Goal: Task Accomplishment & Management: Manage account settings

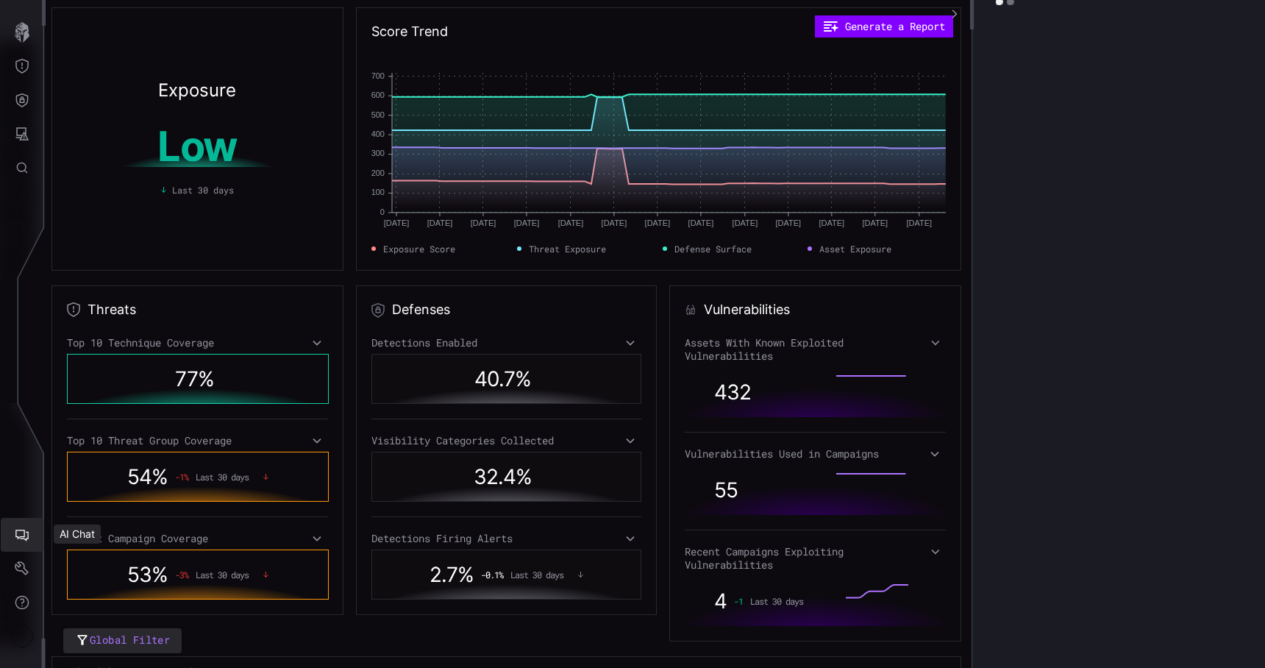
click at [24, 562] on icon "Settings" at bounding box center [22, 568] width 15 height 15
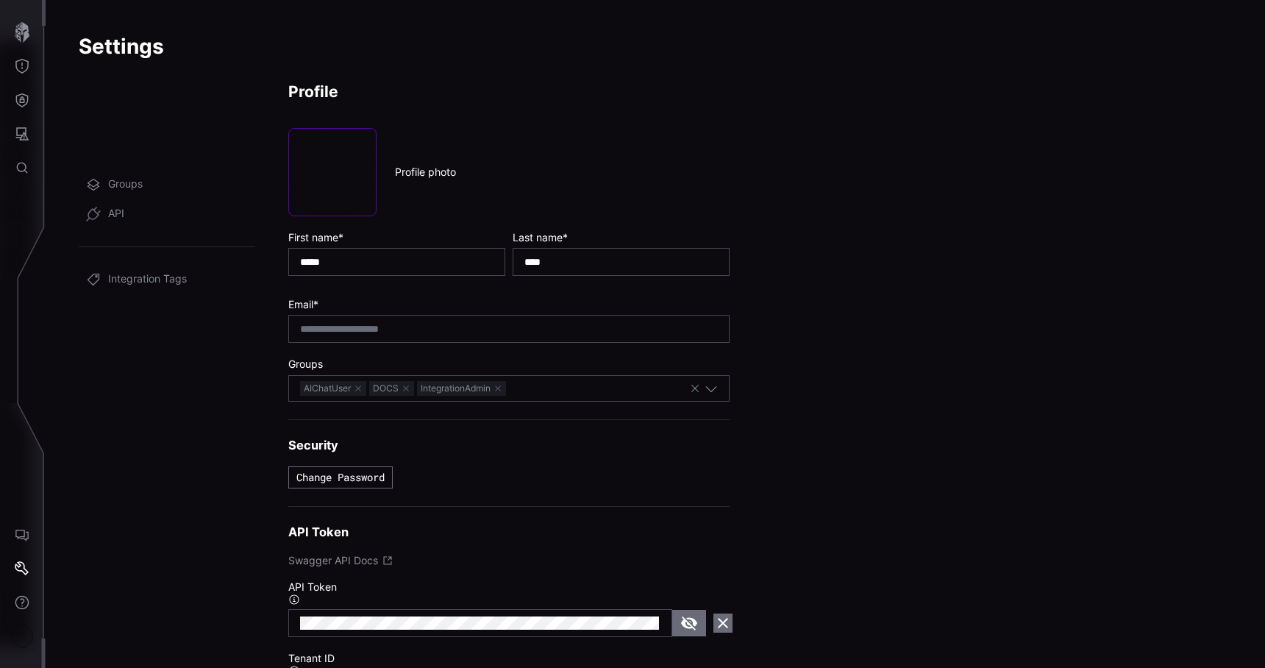
click at [140, 155] on link "Users" at bounding box center [167, 154] width 176 height 29
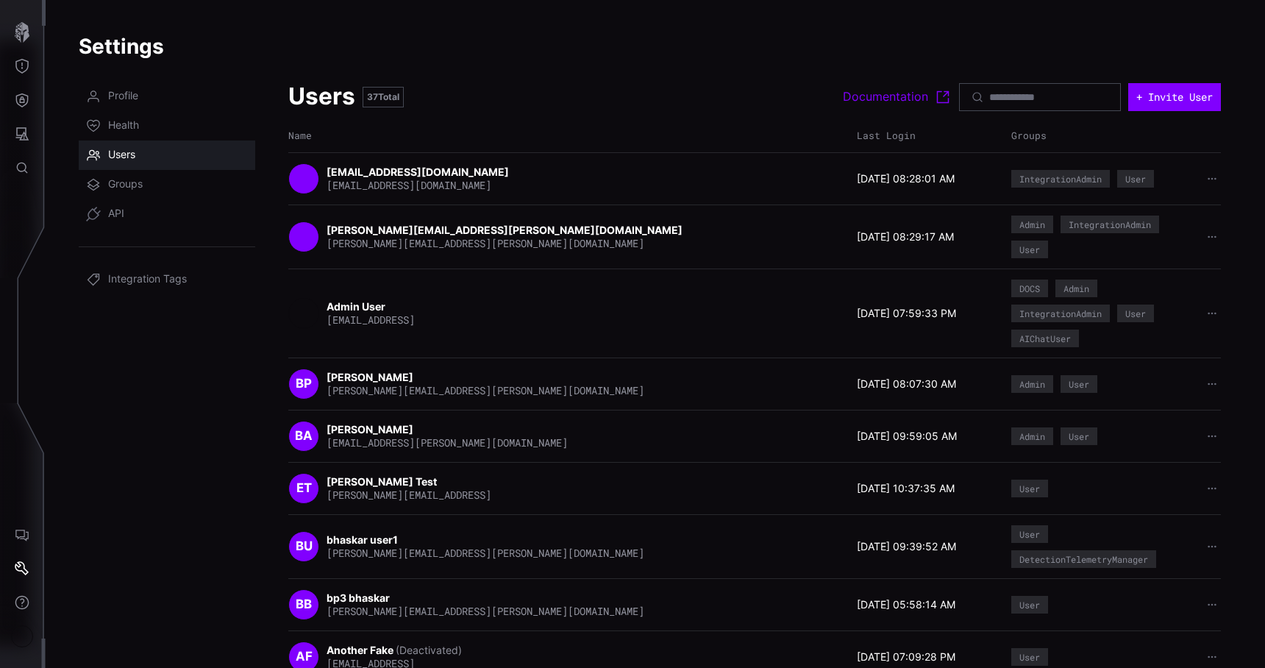
scroll to position [82, 0]
click at [20, 68] on icon "Threat Exposure" at bounding box center [22, 66] width 15 height 15
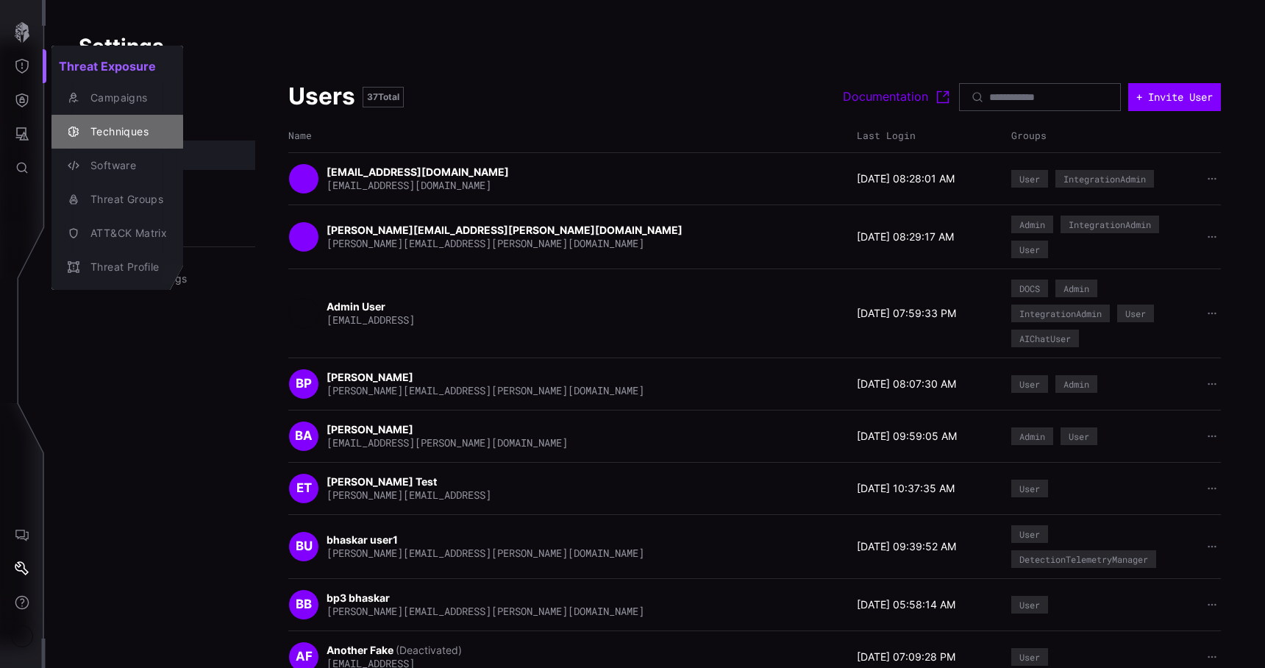
click at [118, 131] on div "Techniques" at bounding box center [125, 132] width 84 height 18
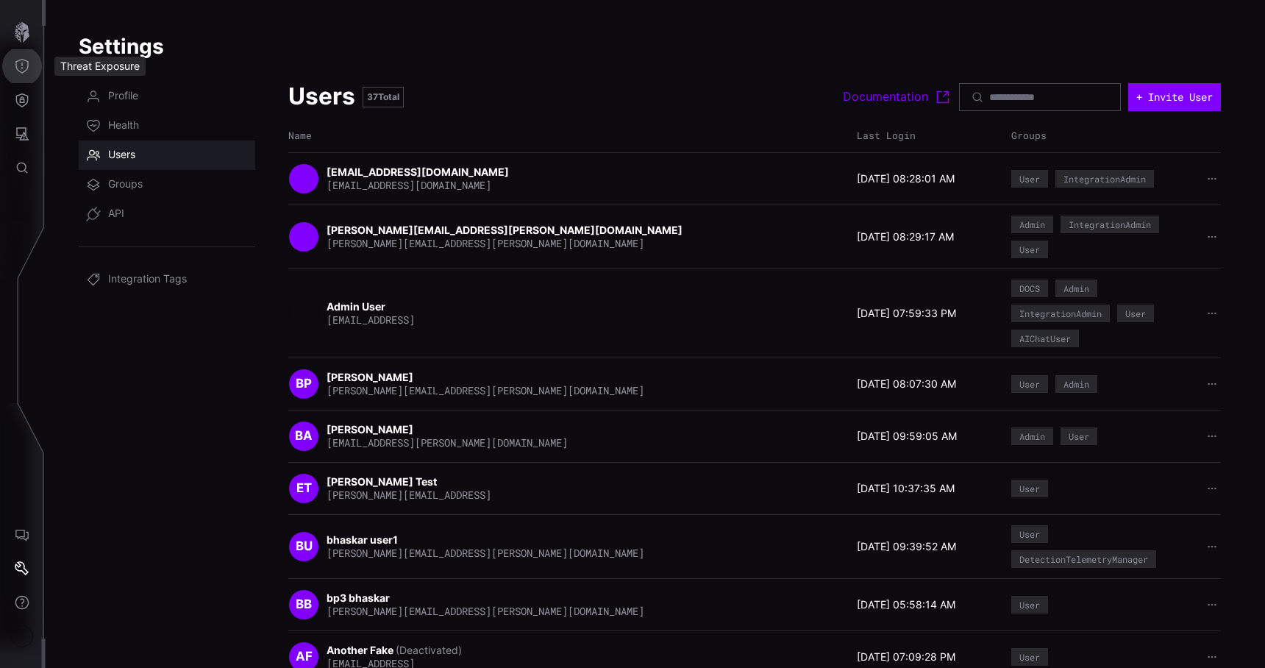
scroll to position [82, 0]
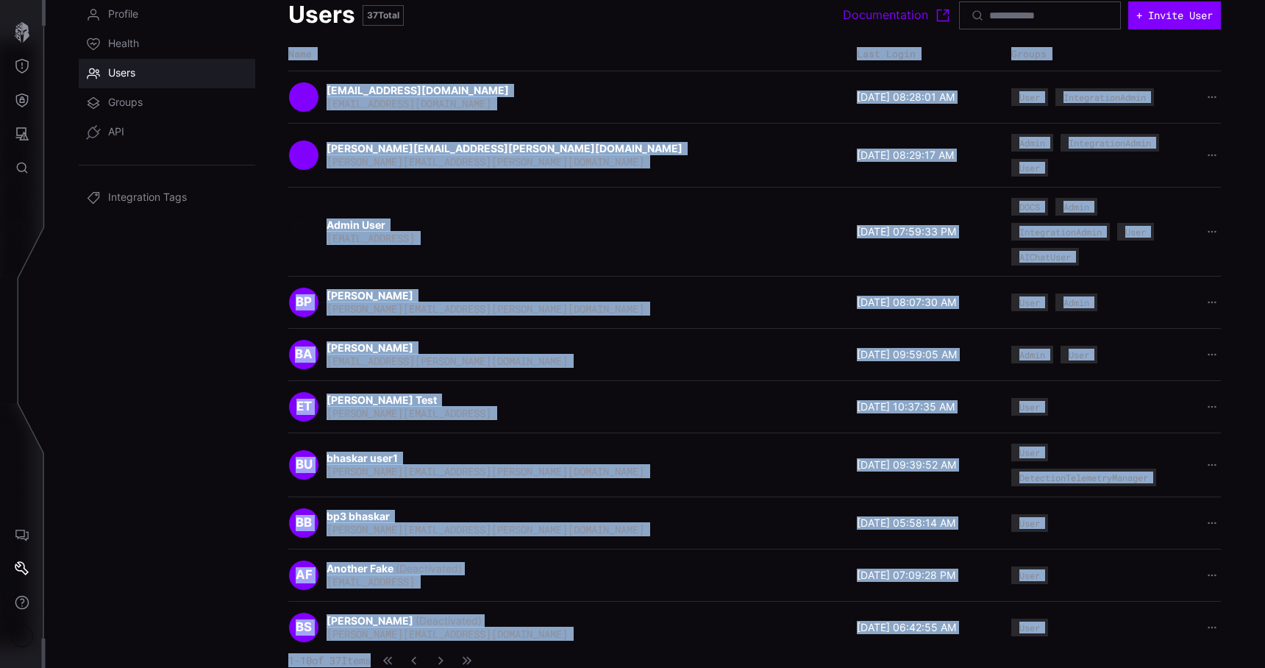
drag, startPoint x: 281, startPoint y: 49, endPoint x: 1048, endPoint y: 654, distance: 977.4
click at [1048, 579] on div "Profile Health Users Groups API Integration Tags Users 37 Total Documentation +…" at bounding box center [655, 289] width 1153 height 579
click at [764, 575] on div "AF Another Fake (Deactivated) [EMAIL_ADDRESS]" at bounding box center [568, 574] width 561 height 31
click at [623, 507] on div "BB bp3 bhaskar [EMAIL_ADDRESS][PERSON_NAME][DOMAIN_NAME]" at bounding box center [568, 522] width 561 height 31
